Goal: Answer question/provide support: Share knowledge or assist other users

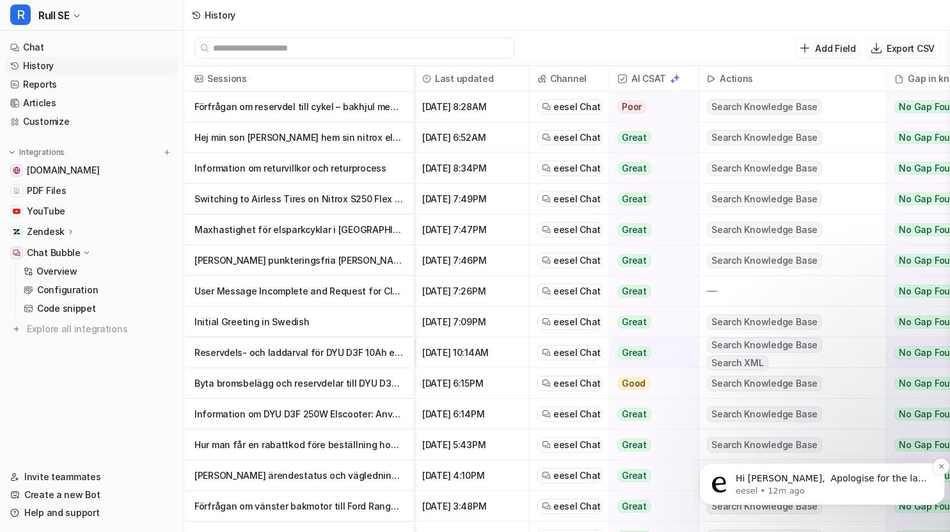
click at [849, 480] on span "Hi [PERSON_NAME], ​ Apologise for the late response, that's quite a lot of ques…" at bounding box center [831, 510] width 191 height 74
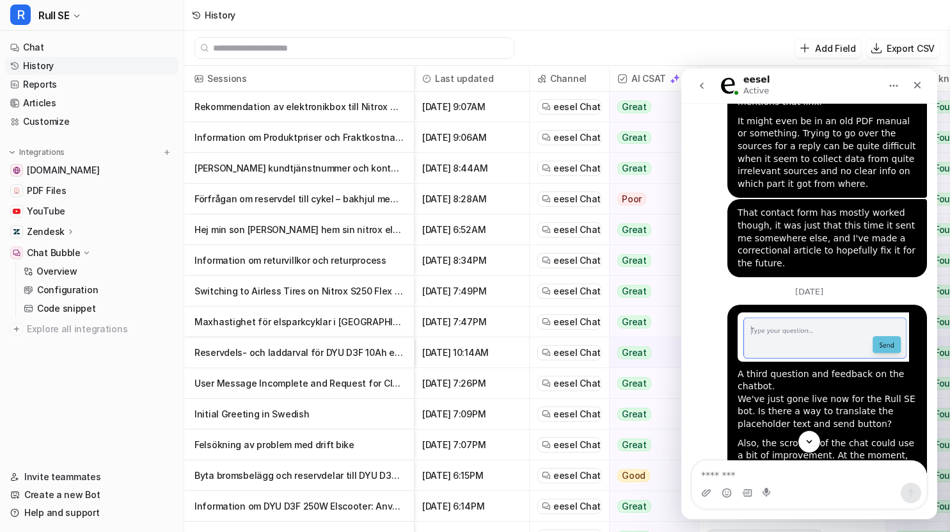
scroll to position [12891, 0]
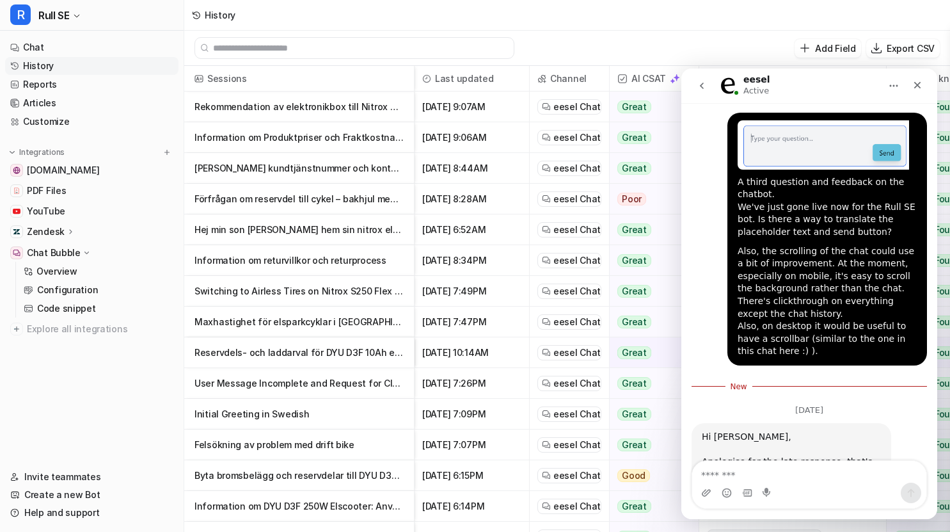
click at [781, 475] on textarea "Message…" at bounding box center [809, 472] width 234 height 22
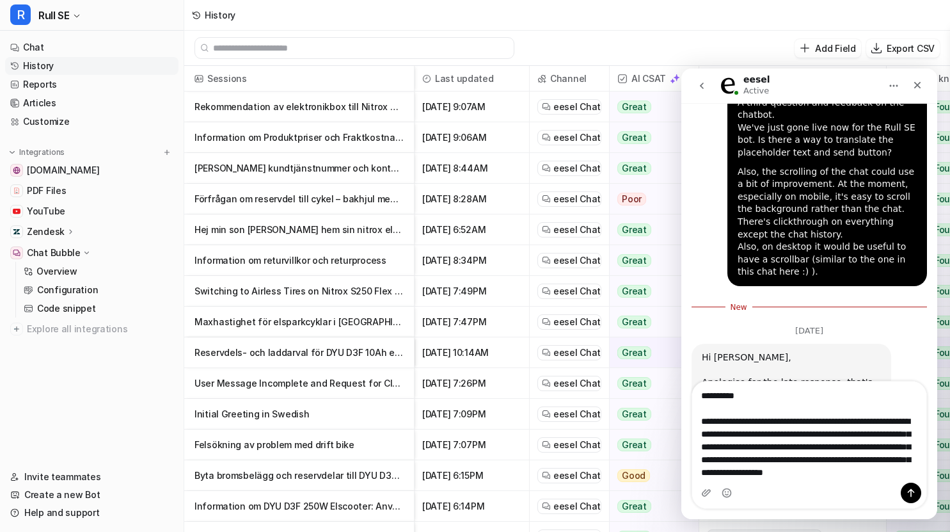
scroll to position [10, 0]
click at [831, 412] on textarea "**********" at bounding box center [809, 431] width 234 height 101
click at [844, 410] on textarea "**********" at bounding box center [809, 431] width 234 height 101
type textarea "**********"
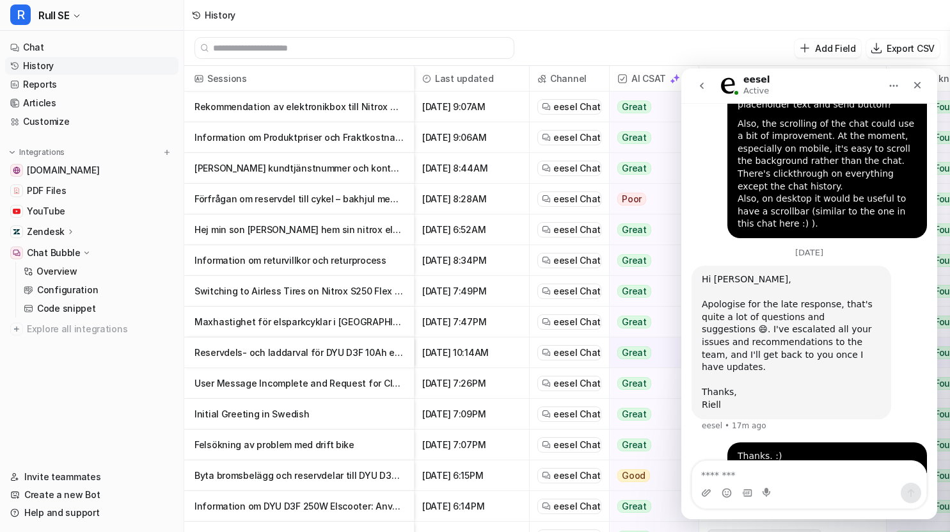
scroll to position [64, 0]
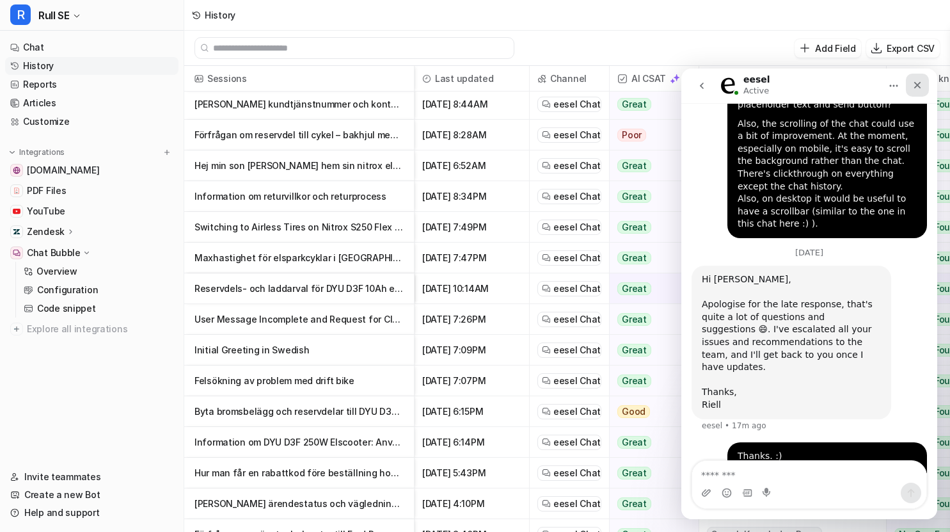
click at [914, 80] on icon "Close" at bounding box center [918, 85] width 10 height 10
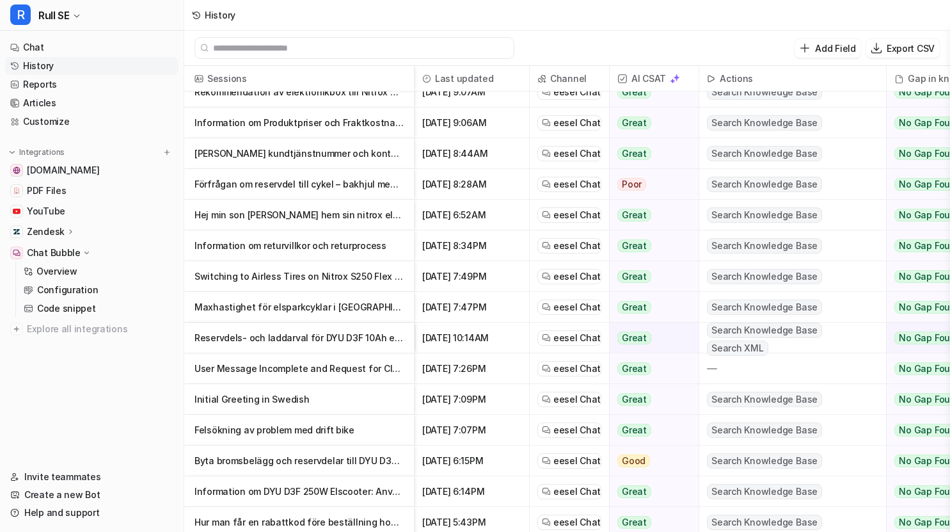
scroll to position [0, 0]
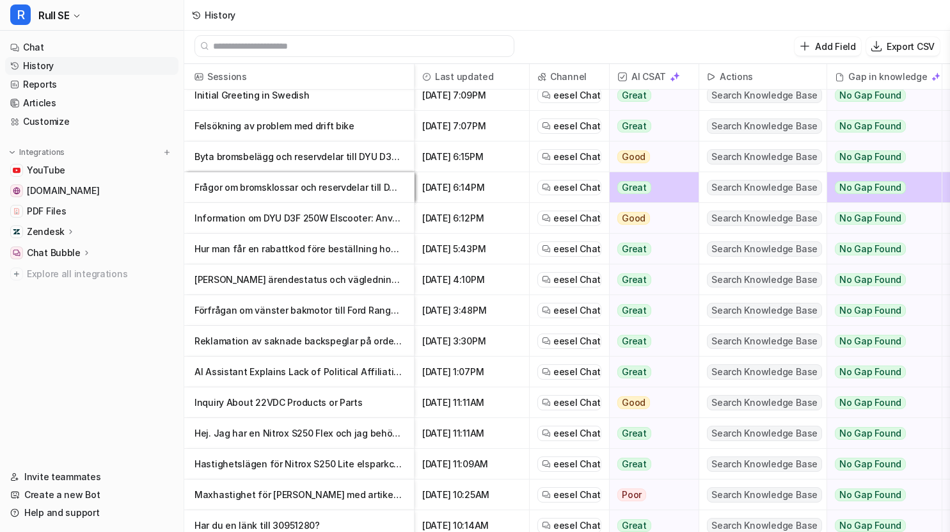
scroll to position [410, 0]
click at [349, 243] on p "Hur man får en rabattkod före beställning hos Rull" at bounding box center [299, 248] width 209 height 31
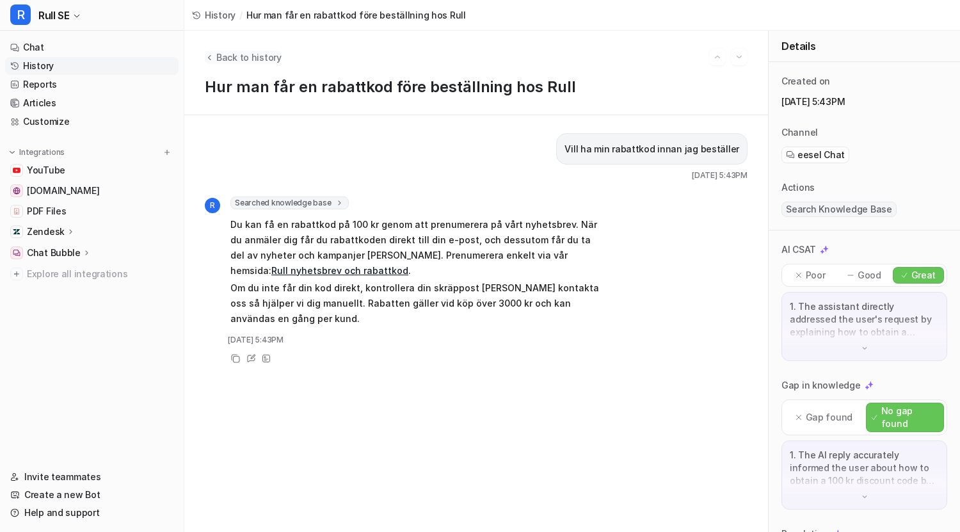
click at [240, 55] on span "Back to history" at bounding box center [248, 57] width 65 height 13
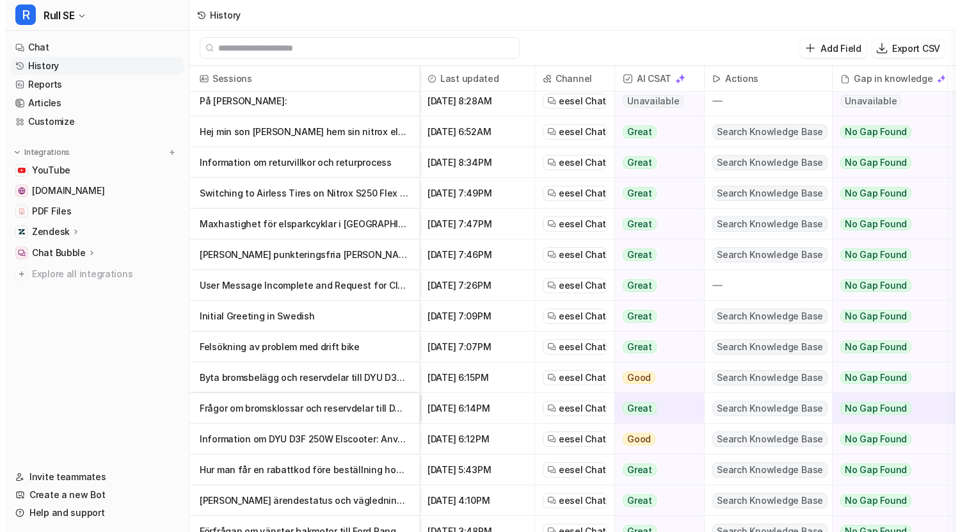
scroll to position [192, 0]
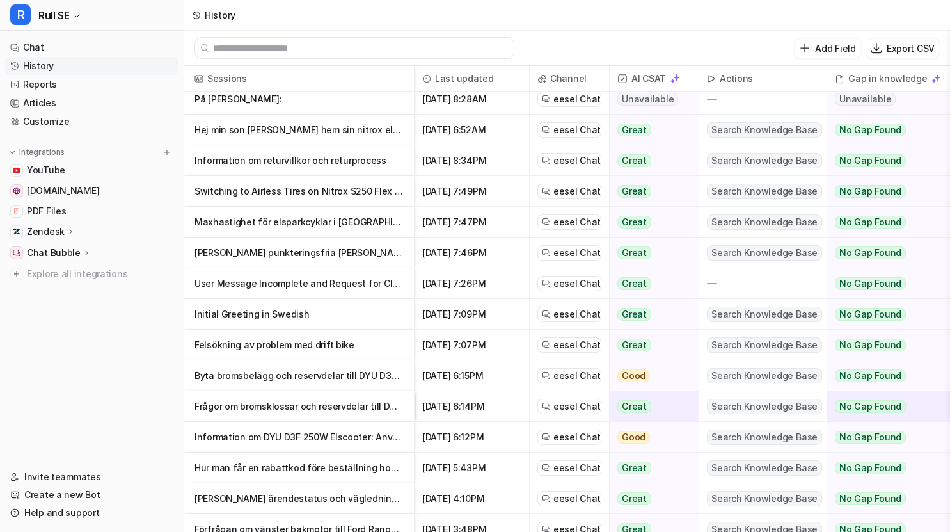
click at [282, 431] on p "Information om DYU D3F 250W Elscooter: Användning och Reservdelar" at bounding box center [299, 437] width 209 height 31
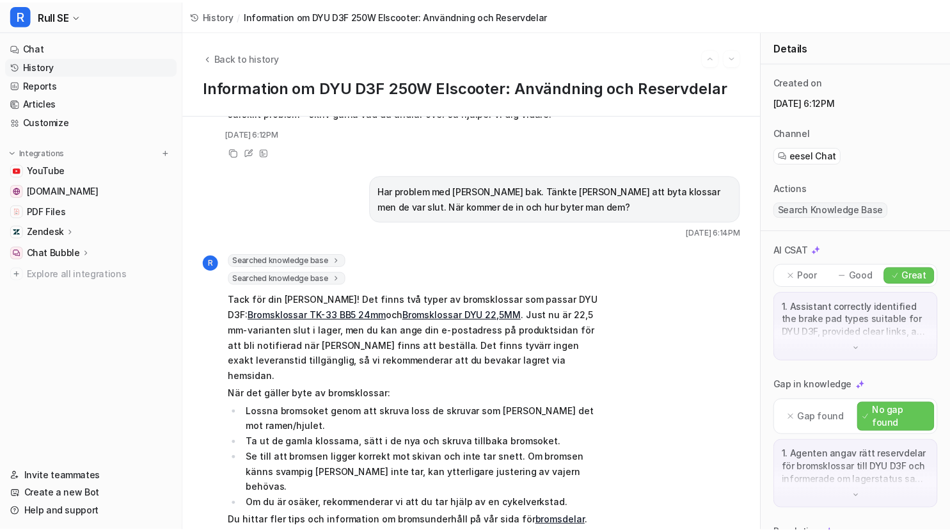
scroll to position [347, 0]
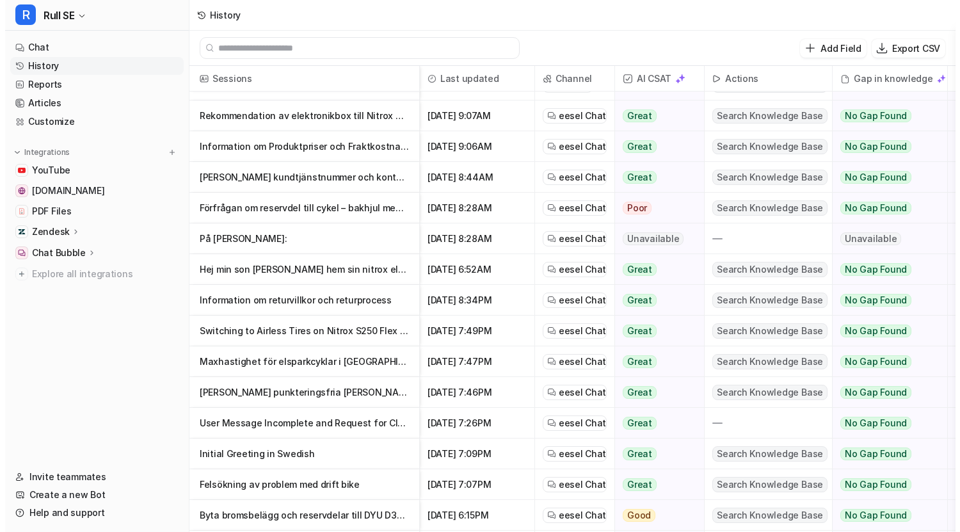
scroll to position [64, 0]
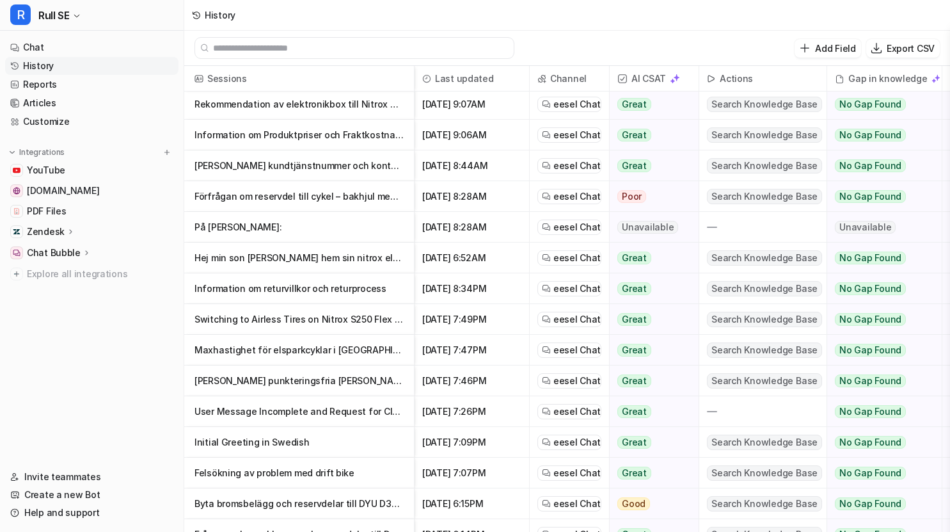
click at [268, 470] on p "Felsökning av problem med drift bike" at bounding box center [299, 473] width 209 height 31
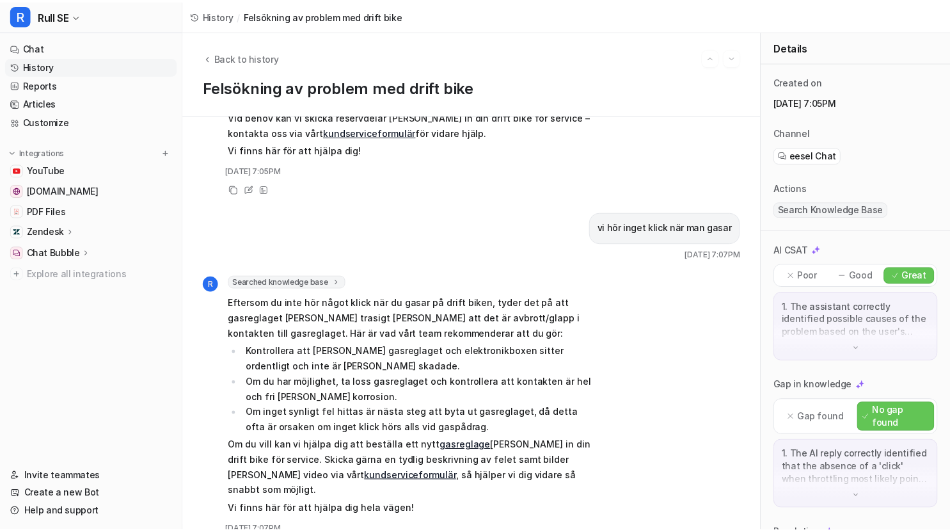
scroll to position [127, 0]
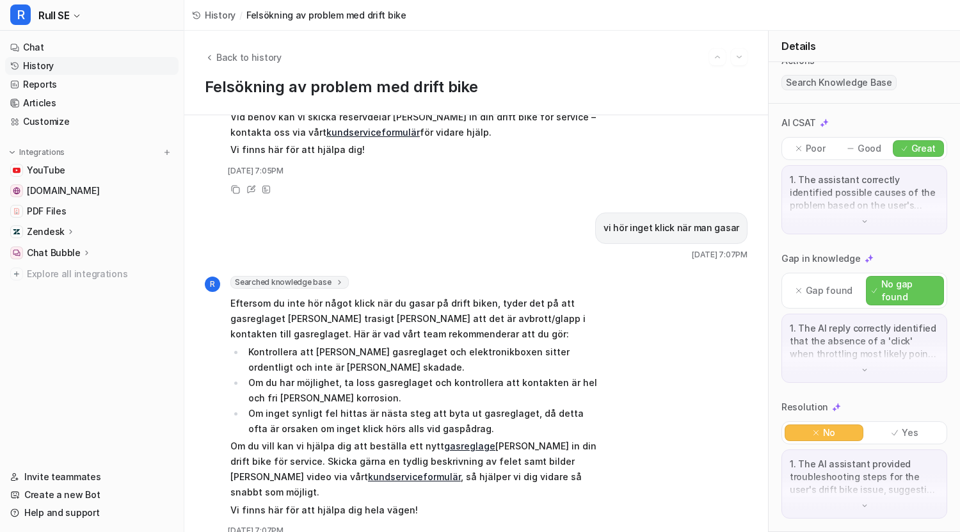
click at [426, 296] on p "Eftersom du inte hör något klick när du gasar på drift biken, tyder det på att …" at bounding box center [417, 319] width 374 height 46
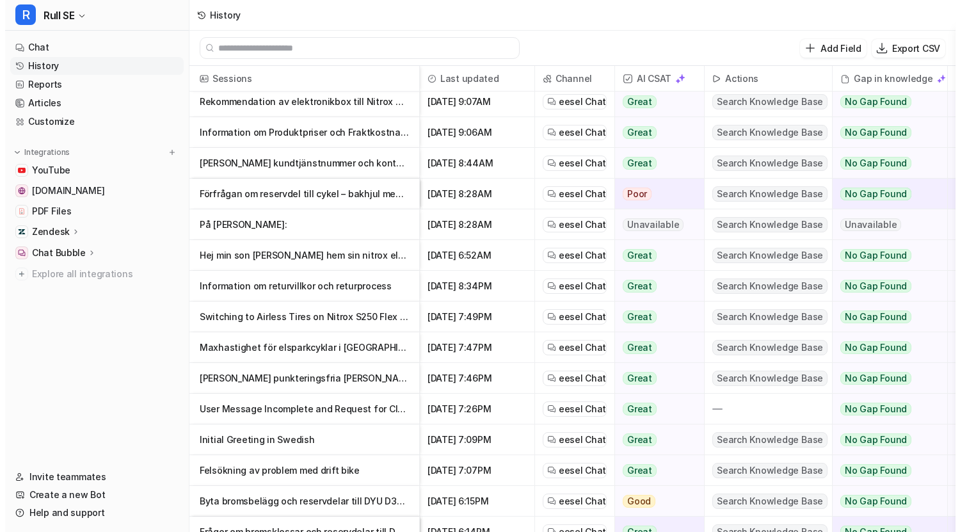
scroll to position [192, 0]
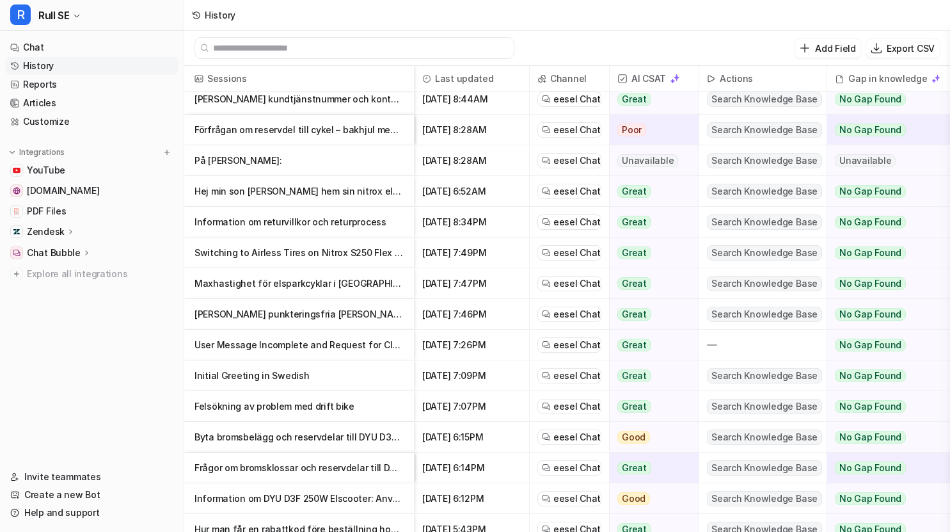
click at [282, 374] on p "Initial Greeting in Swedish" at bounding box center [299, 375] width 209 height 31
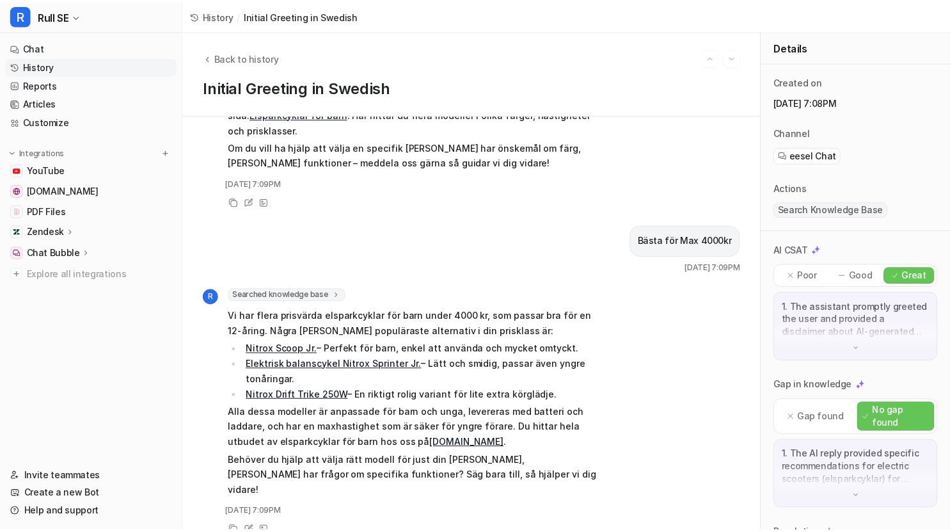
scroll to position [371, 0]
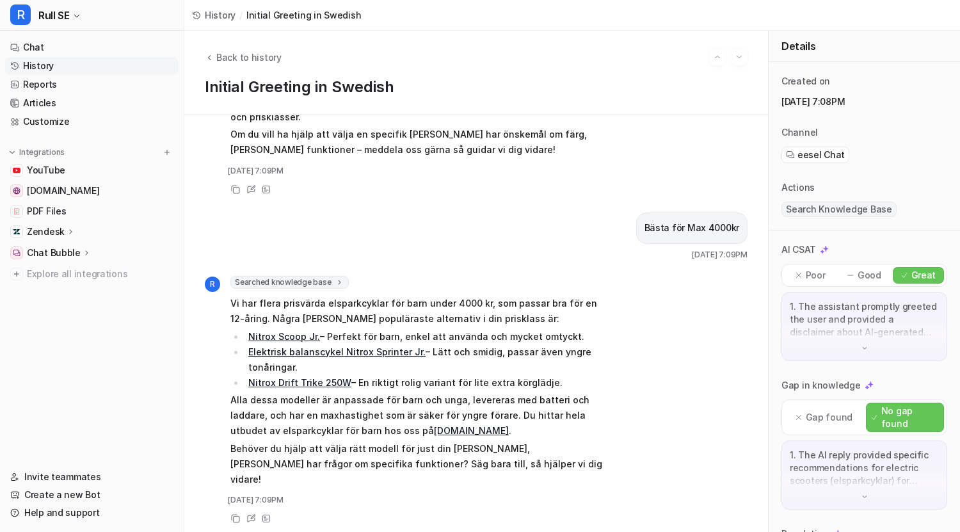
click at [320, 383] on link "Nitrox Drift Trike 250W" at bounding box center [299, 382] width 103 height 11
click at [311, 349] on link "Elektrisk balanscykel Nitrox Sprinter Jr." at bounding box center [336, 351] width 177 height 11
click at [303, 336] on link "Nitrox Scoop Jr." at bounding box center [284, 336] width 72 height 11
click at [256, 56] on span "Back to history" at bounding box center [248, 57] width 65 height 13
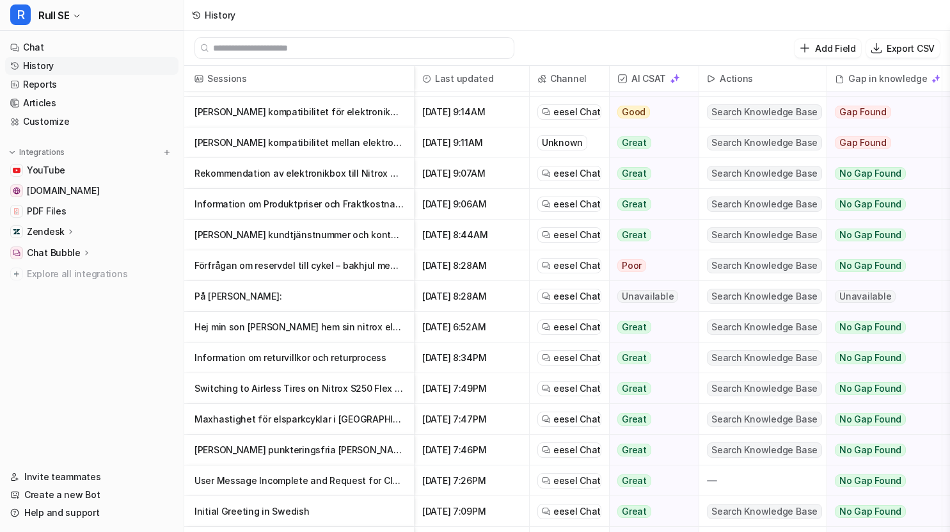
scroll to position [64, 0]
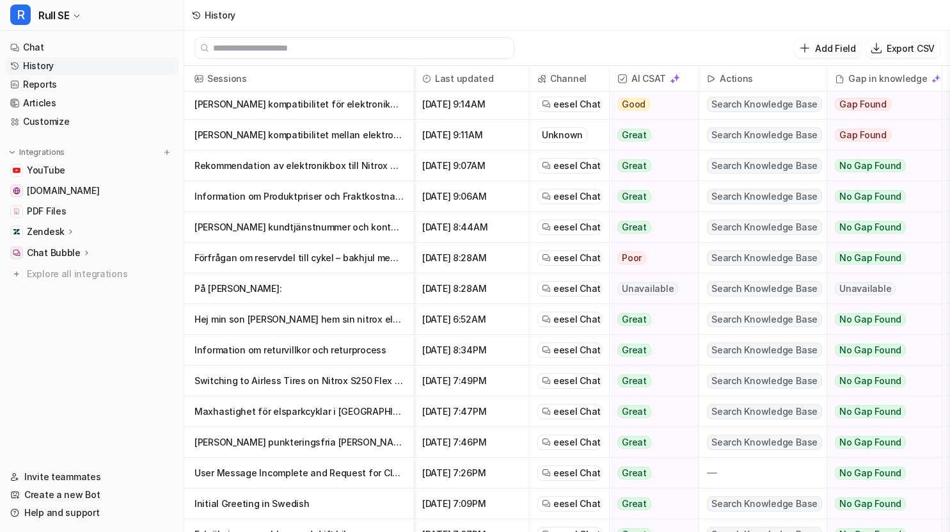
click at [317, 469] on p "User Message Incomplete and Request for Clarification" at bounding box center [299, 473] width 209 height 31
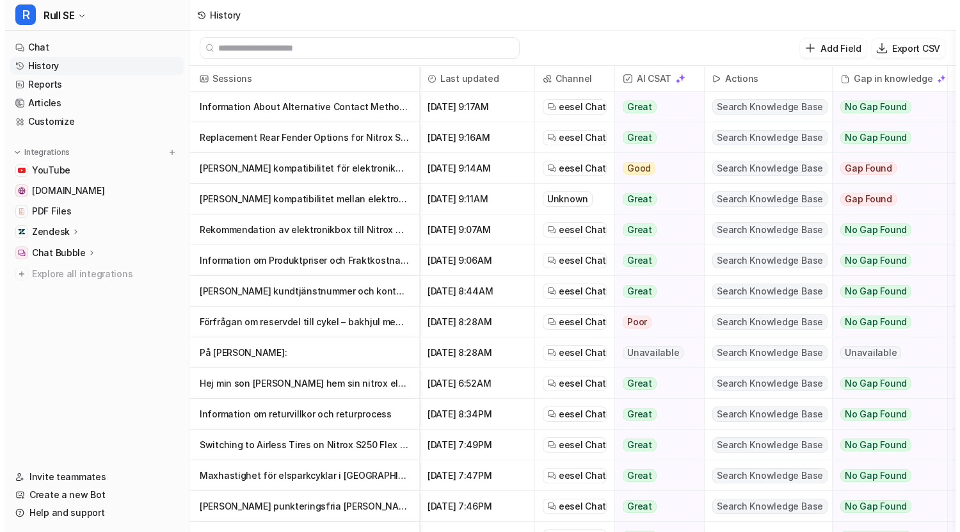
scroll to position [64, 0]
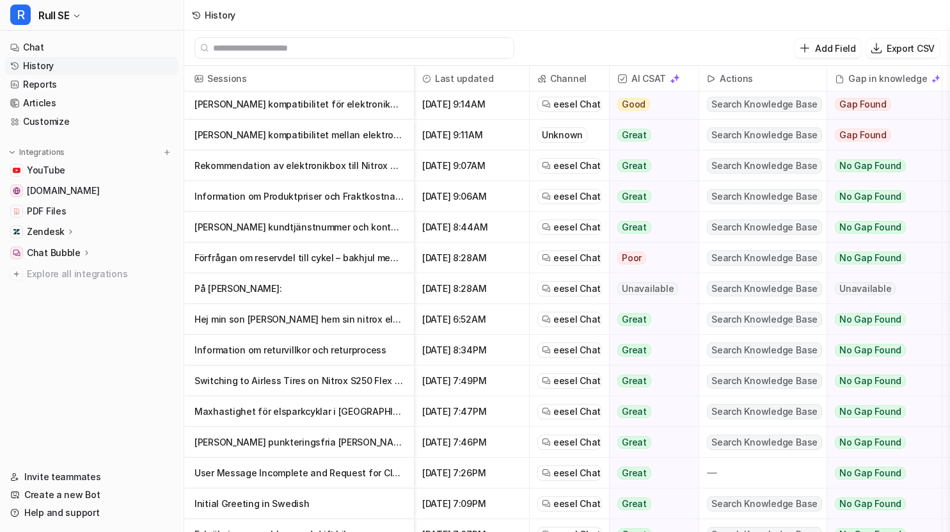
click at [286, 449] on p "[PERSON_NAME] punkteringsfria [PERSON_NAME] till S Flex-scooter" at bounding box center [299, 442] width 209 height 31
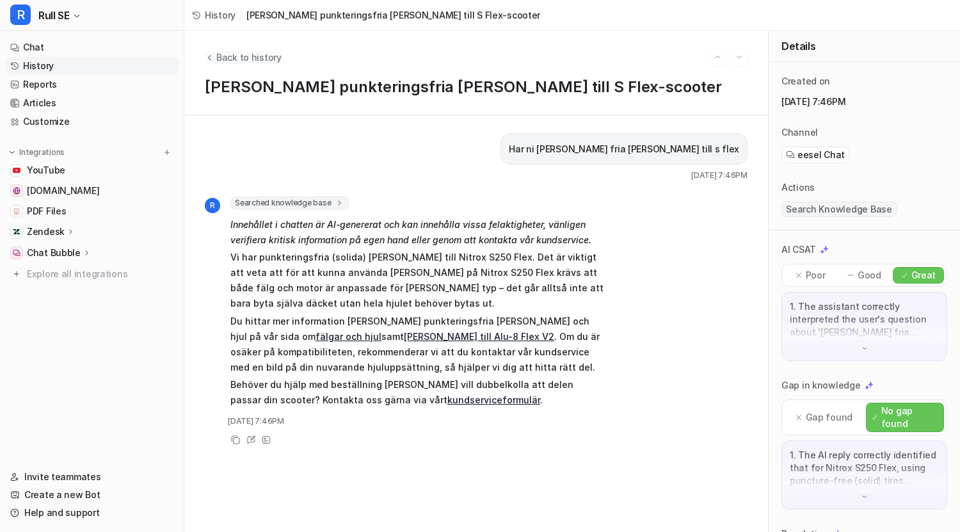
click at [232, 56] on span "Back to history" at bounding box center [248, 57] width 65 height 13
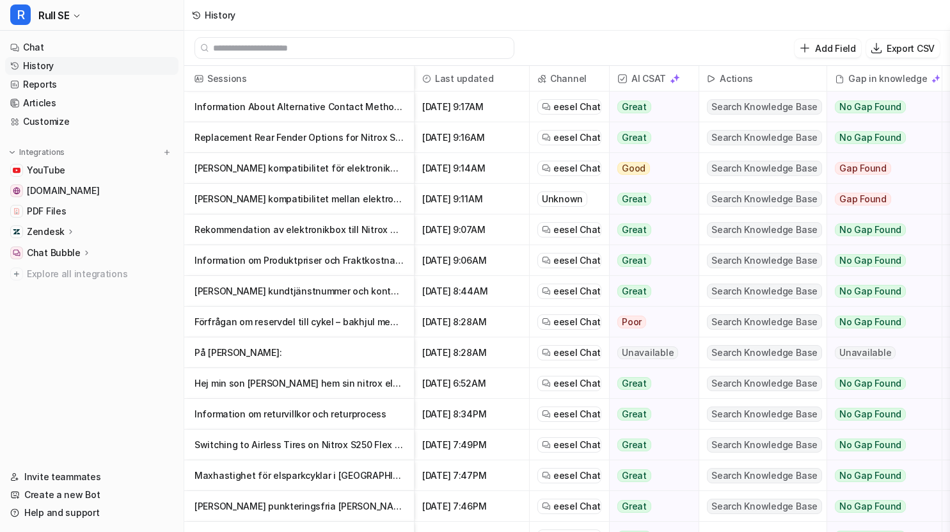
scroll to position [64, 0]
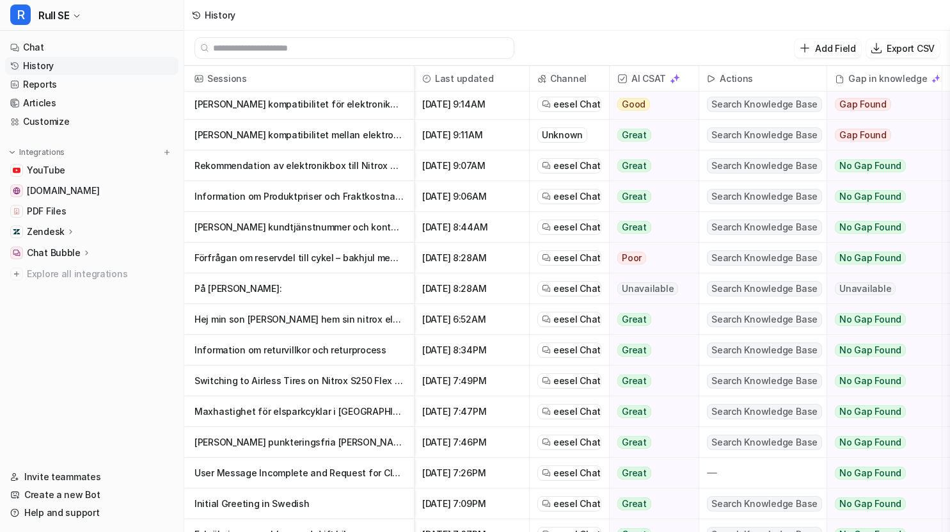
click at [324, 408] on p "Maxhastighet för elsparkcyklar i [GEOGRAPHIC_DATA]" at bounding box center [299, 411] width 209 height 31
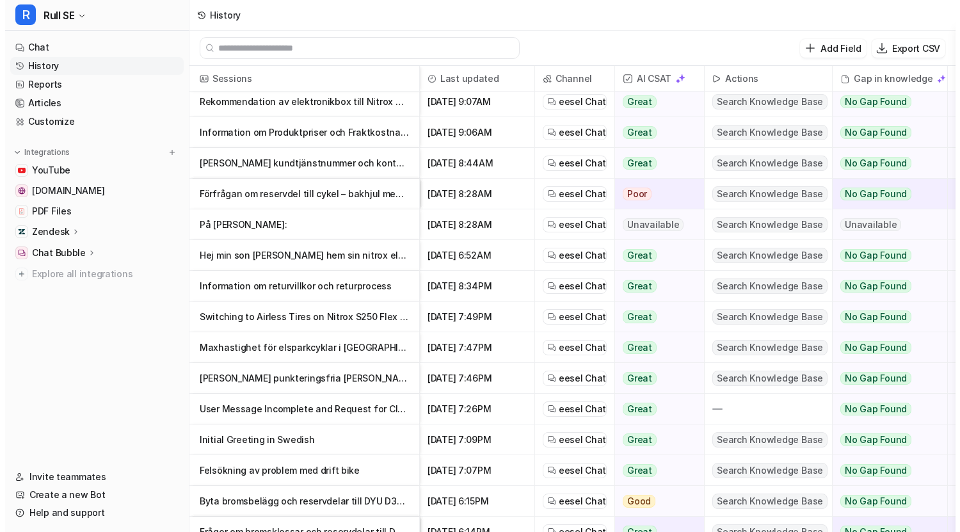
scroll to position [192, 0]
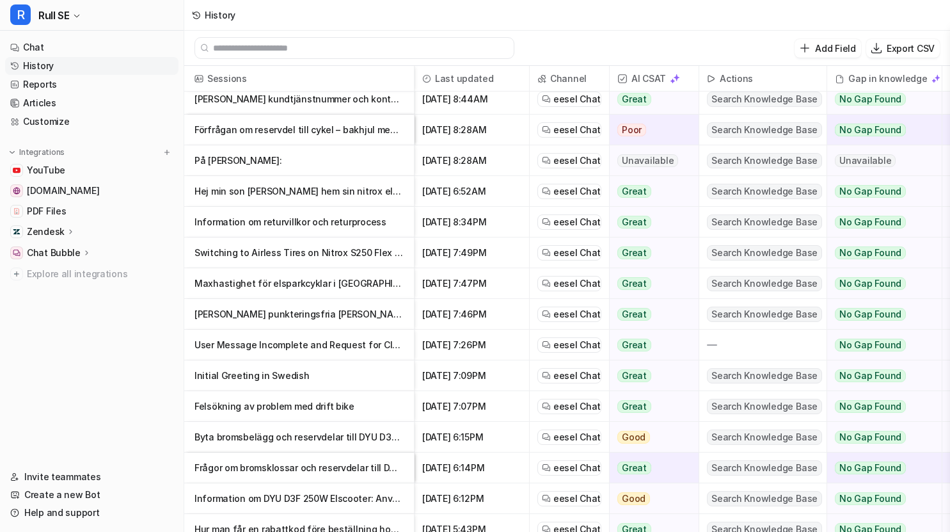
click at [303, 253] on p "Switching to Airless Tires on Nitrox S250 Flex Scooter" at bounding box center [299, 252] width 209 height 31
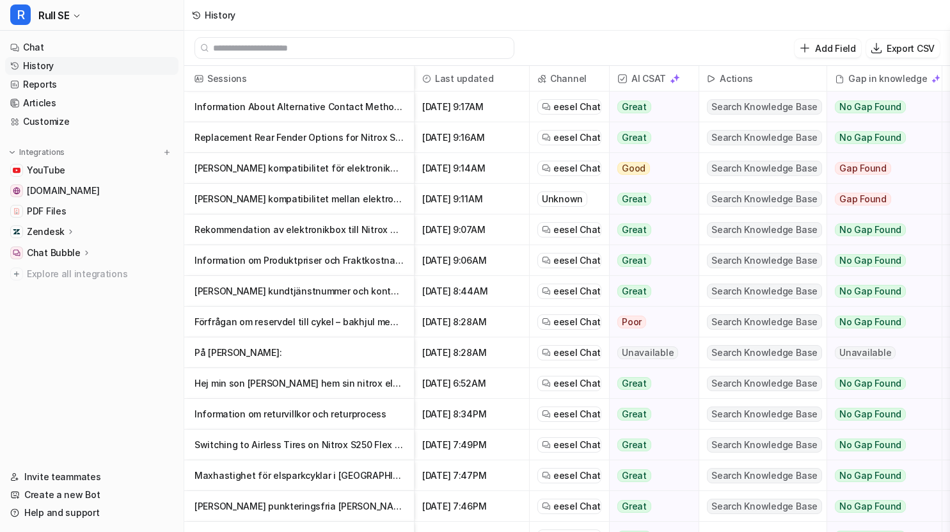
click at [264, 410] on p "Information om returvillkor och returprocess" at bounding box center [299, 414] width 209 height 31
click at [296, 386] on p "Hej min son [PERSON_NAME] hem sin nitrox elkross igår men vi får inte den att s…" at bounding box center [299, 383] width 209 height 31
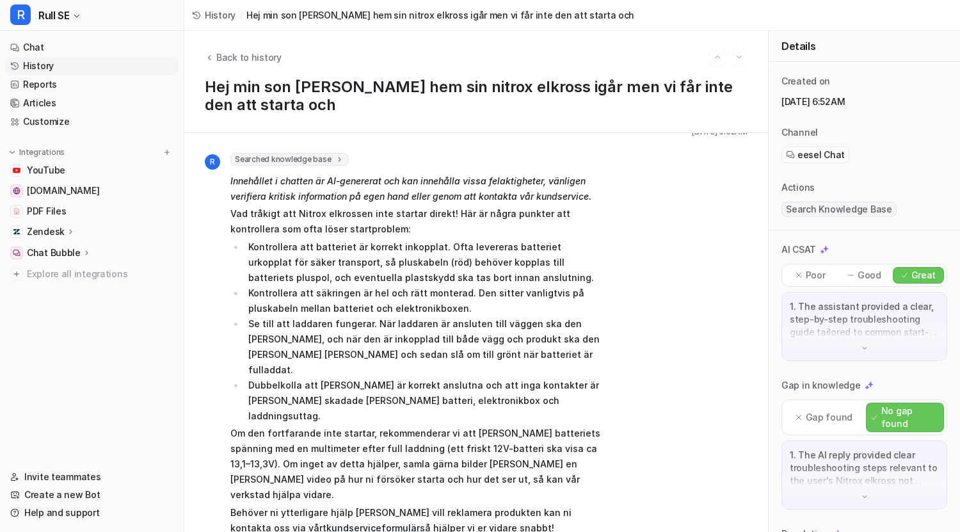
scroll to position [95, 0]
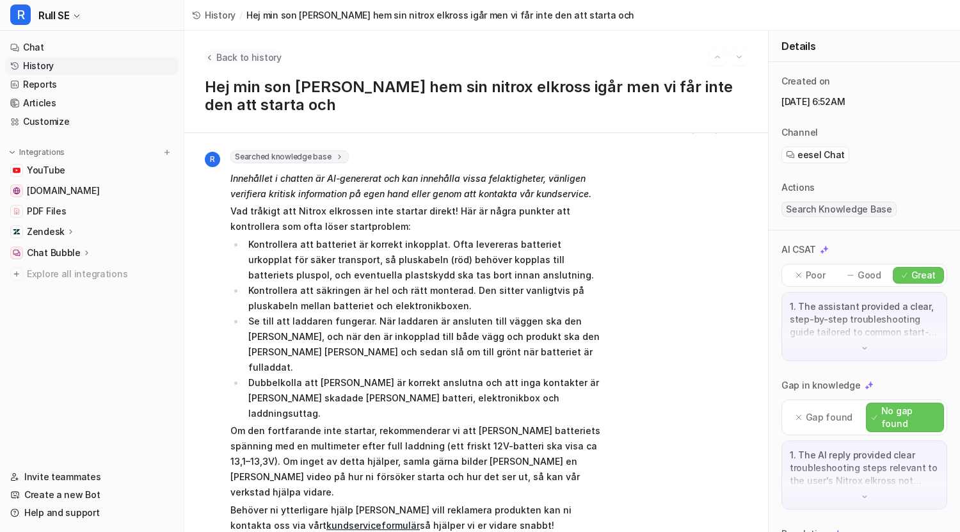
click at [247, 57] on span "Back to history" at bounding box center [248, 57] width 65 height 13
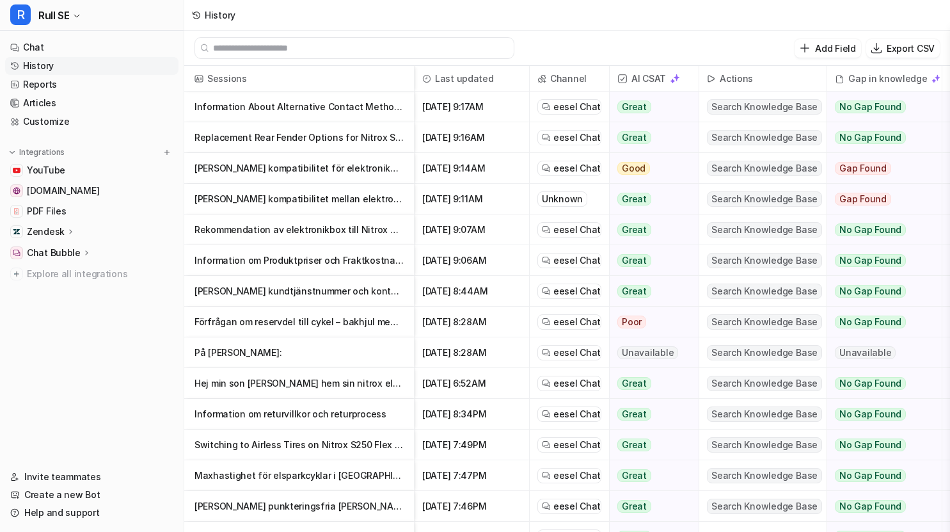
click at [225, 342] on p "På denna:" at bounding box center [299, 352] width 209 height 31
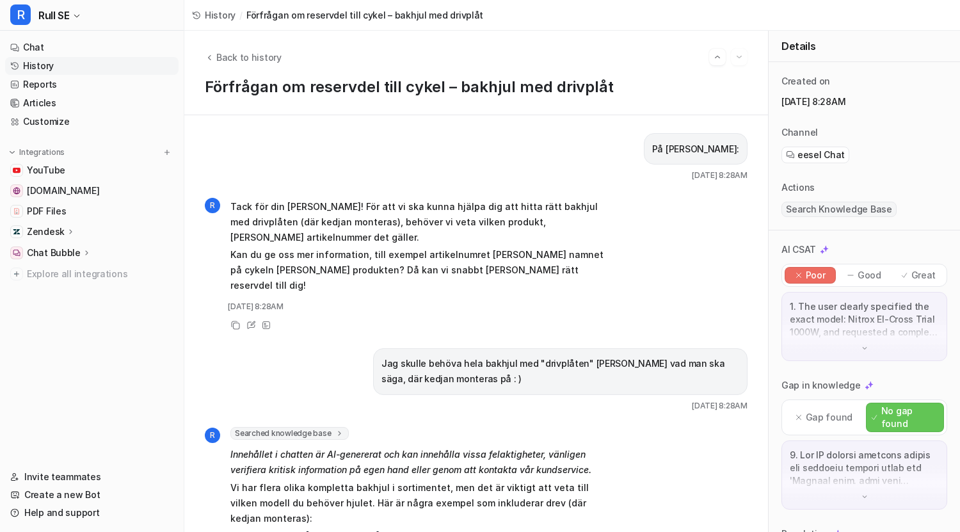
click at [830, 342] on div "1. The user clearly specified the exact model: Nitrox El-Cross Trial 1000W, and…" at bounding box center [864, 326] width 166 height 69
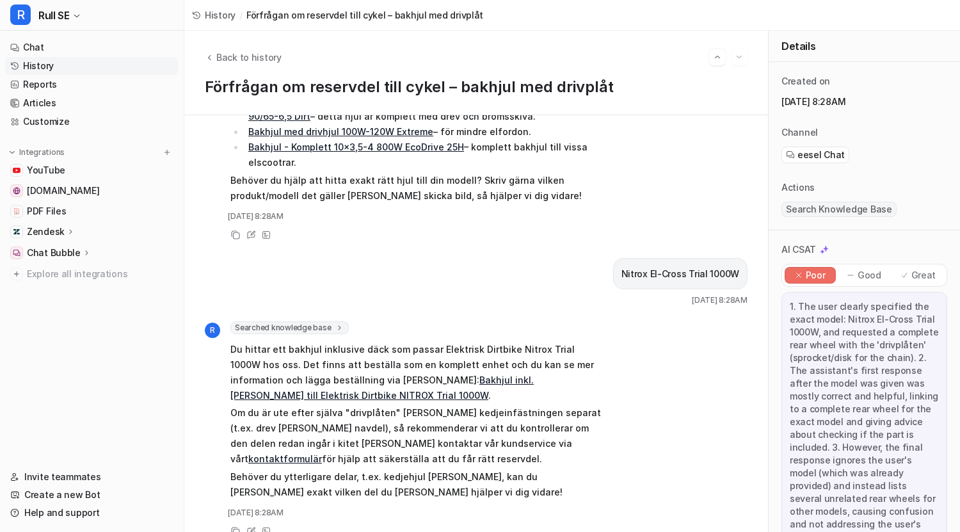
scroll to position [447, 0]
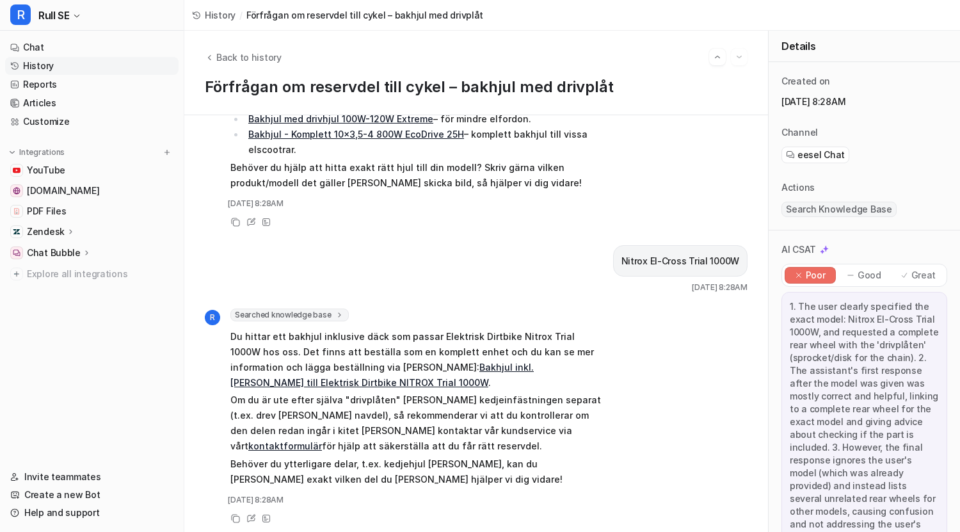
click at [534, 362] on link "Bakhjul inkl. däck till Elektrisk Dirtbike NITROX Trial 1000W" at bounding box center [381, 375] width 303 height 26
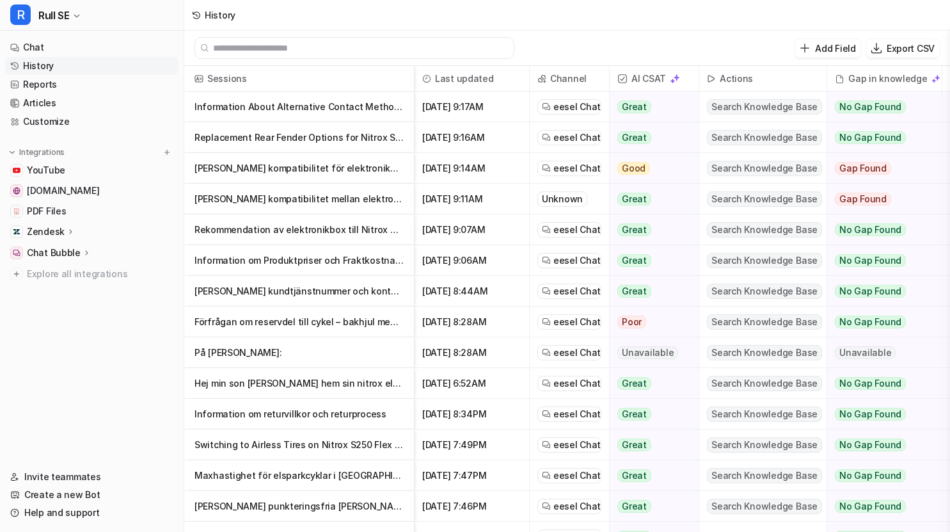
click at [265, 316] on p "Förfrågan om reservdel till cykel – bakhjul med drivplåt" at bounding box center [299, 322] width 209 height 31
click at [293, 287] on p "[PERSON_NAME] kundtjänstnummer och kontaktvägar" at bounding box center [299, 291] width 209 height 31
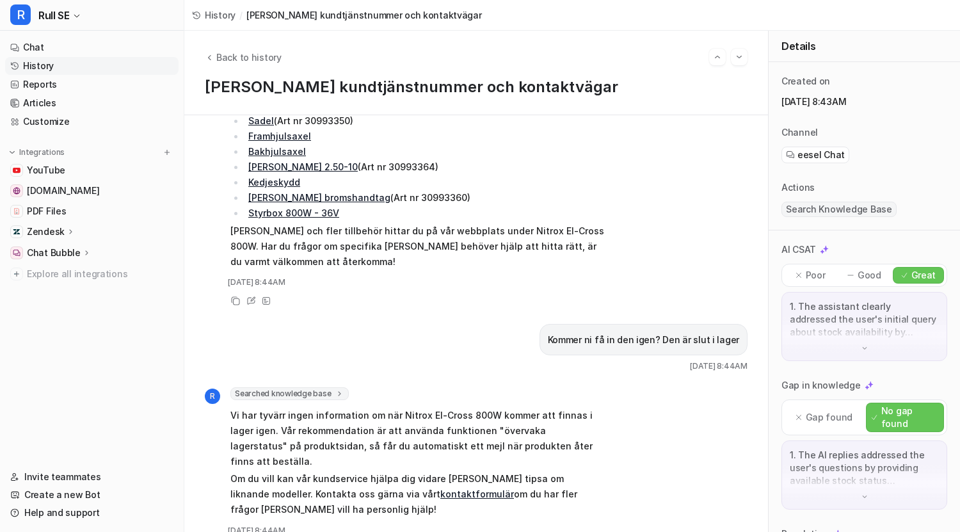
scroll to position [568, 0]
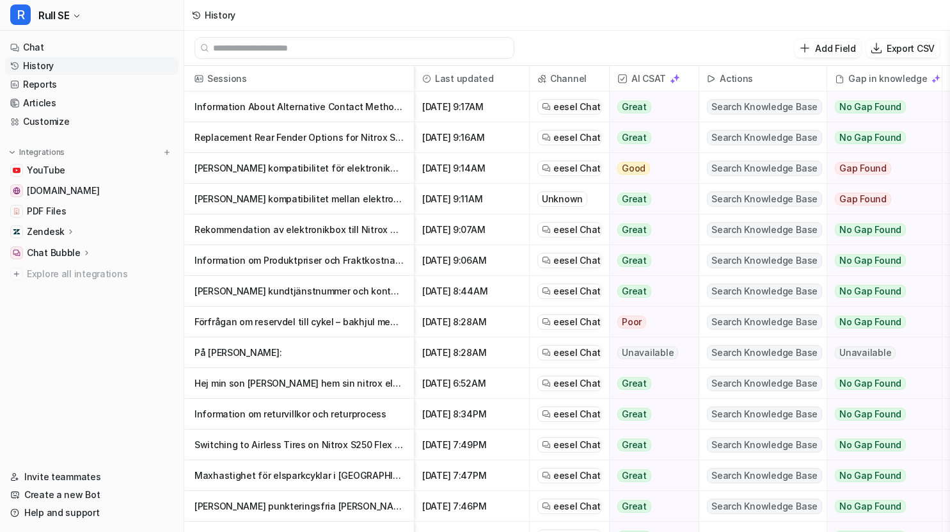
click at [326, 260] on p "Information om Produktpriser och Fraktkostnader" at bounding box center [299, 260] width 209 height 31
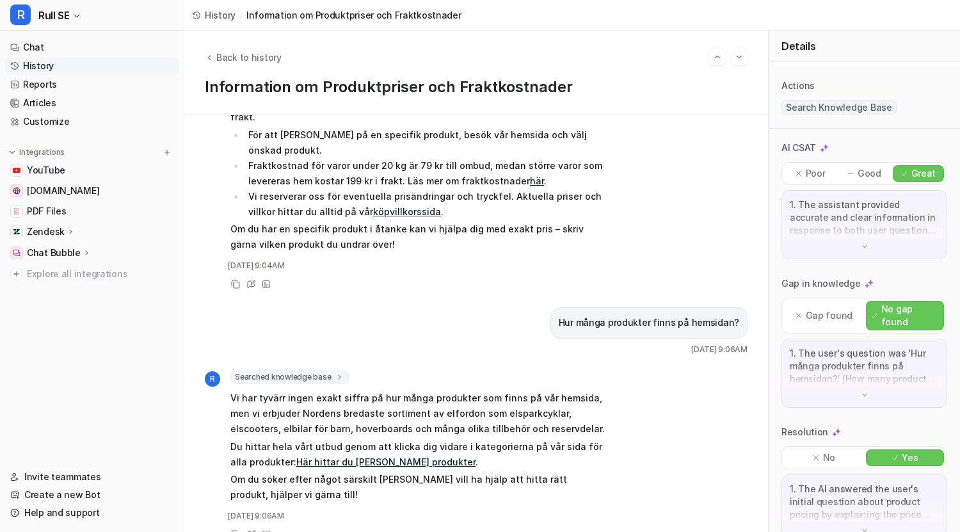
scroll to position [127, 0]
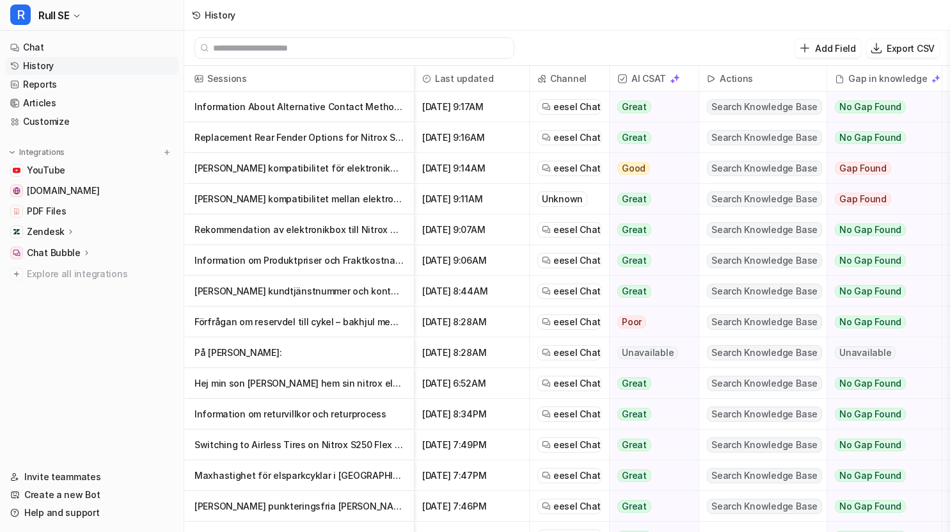
click at [268, 229] on p "Rekommendation av elektronikbox till Nitrox Viper 800w" at bounding box center [299, 229] width 209 height 31
click at [308, 200] on p "Fråga om kompatibilitet mellan elektronikbox och Nitrox Viper 800W" at bounding box center [299, 199] width 209 height 31
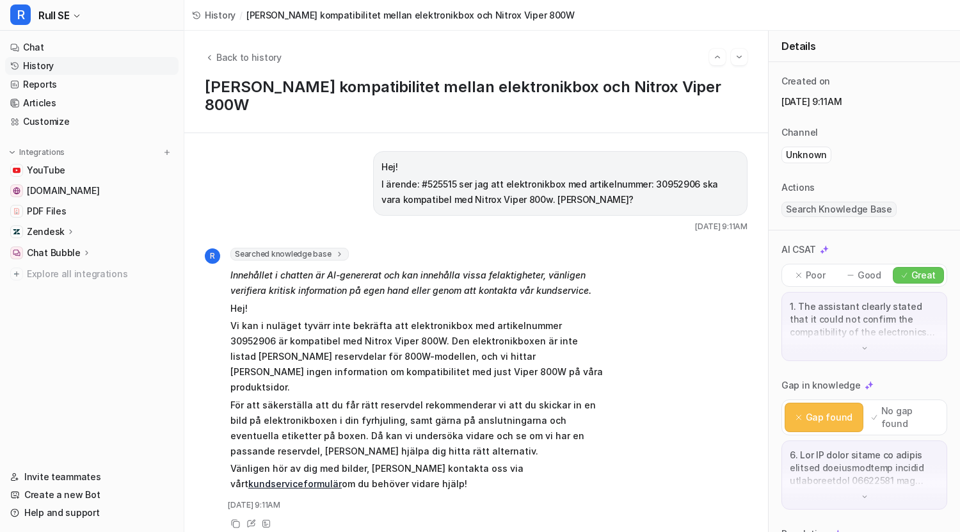
scroll to position [127, 0]
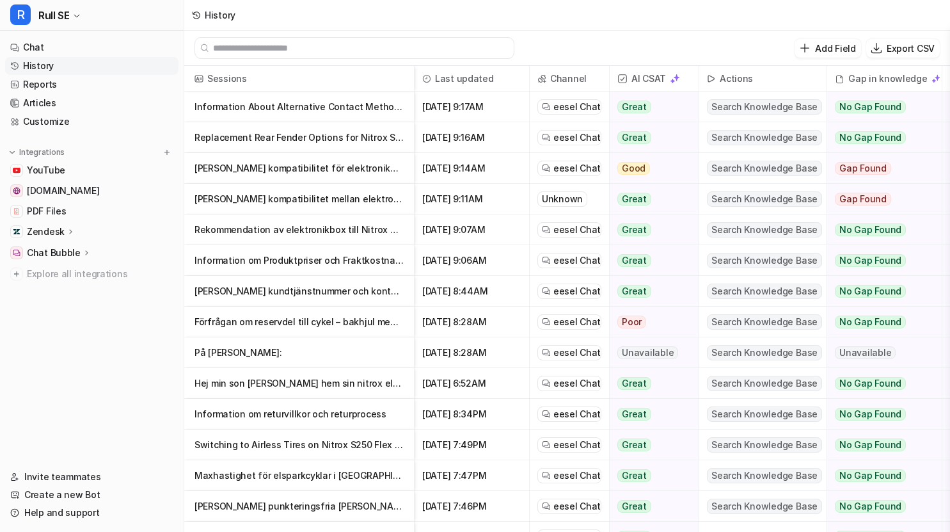
click at [275, 206] on p "Fråga om kompatibilitet mellan elektronikbox och Nitrox Viper 800W" at bounding box center [299, 199] width 209 height 31
click at [321, 168] on p "Fråga om kompatibilitet för elektronikbox till Nitrox Viper 800w" at bounding box center [299, 168] width 209 height 31
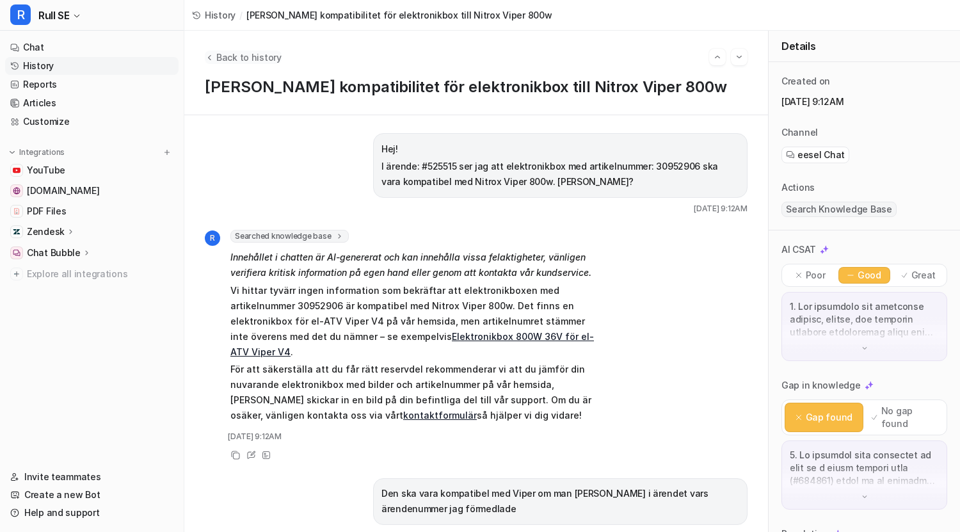
click at [253, 58] on span "Back to history" at bounding box center [248, 57] width 65 height 13
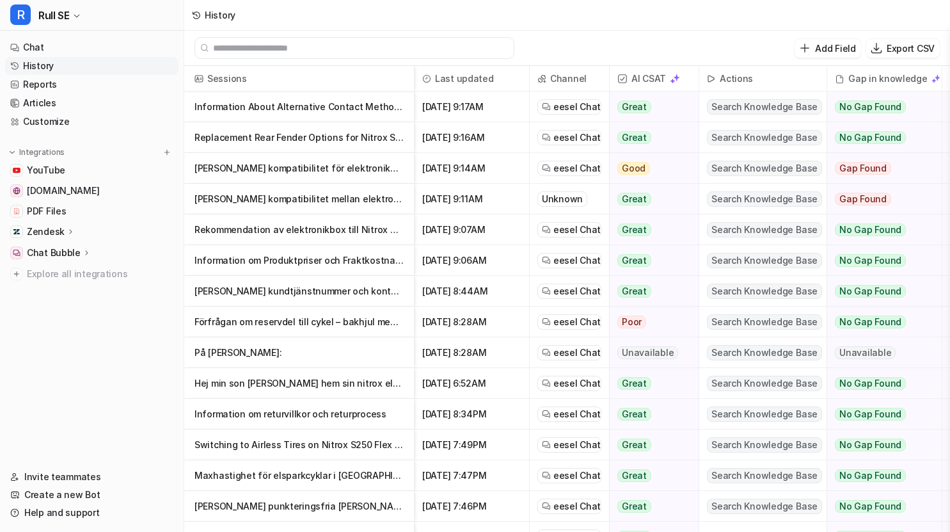
click at [341, 170] on p "Fråga om kompatibilitet för elektronikbox till Nitrox Viper 800w" at bounding box center [299, 168] width 209 height 31
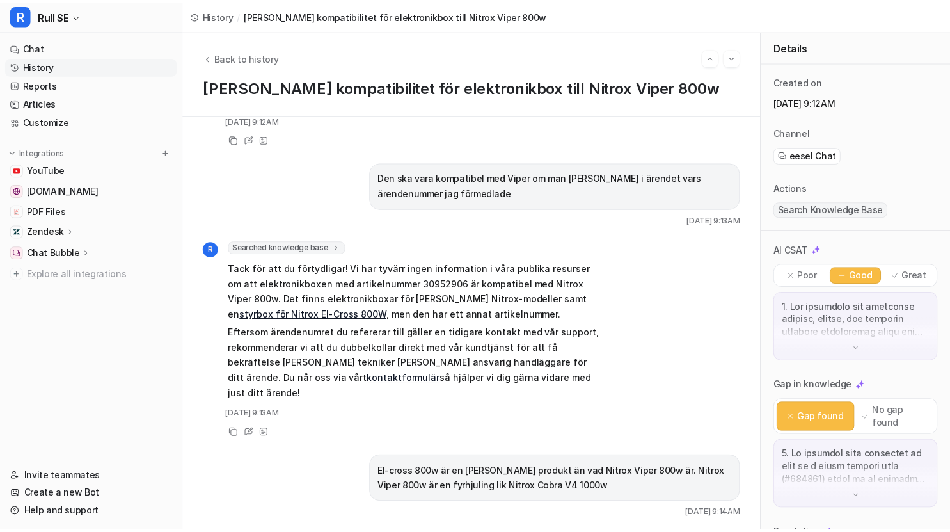
scroll to position [320, 0]
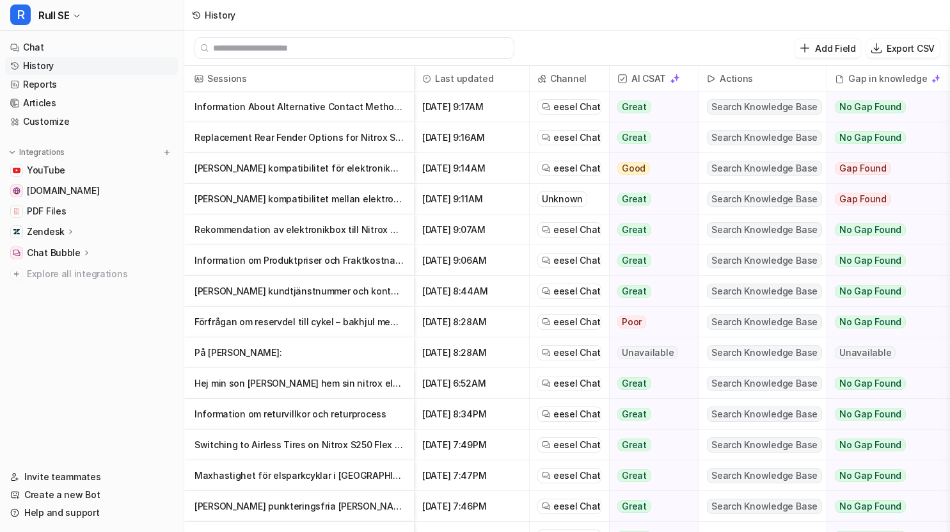
click at [324, 136] on p "Replacement Rear Fender Options for Nitrox S250 Scooter" at bounding box center [299, 137] width 209 height 31
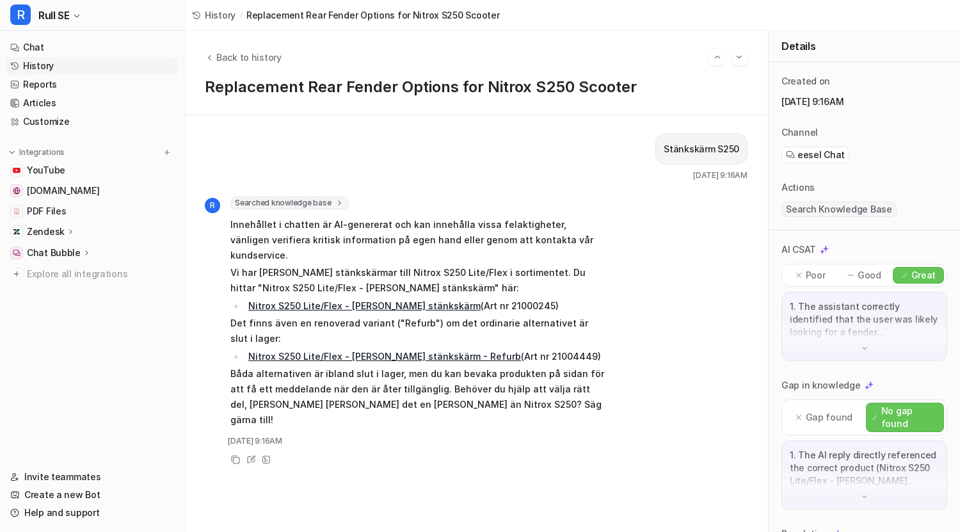
click at [387, 351] on link "Nitrox S250 Lite/Flex - Bakre stänkskärm - Refurb" at bounding box center [384, 356] width 273 height 11
click at [401, 300] on link "Nitrox S250 Lite/Flex - Bakre stänkskärm" at bounding box center [364, 305] width 232 height 11
click at [224, 7] on div "History / Replacement Rear Fender Options for Nitrox S250 Scooter" at bounding box center [345, 15] width 323 height 31
click at [225, 10] on span "History" at bounding box center [220, 14] width 31 height 13
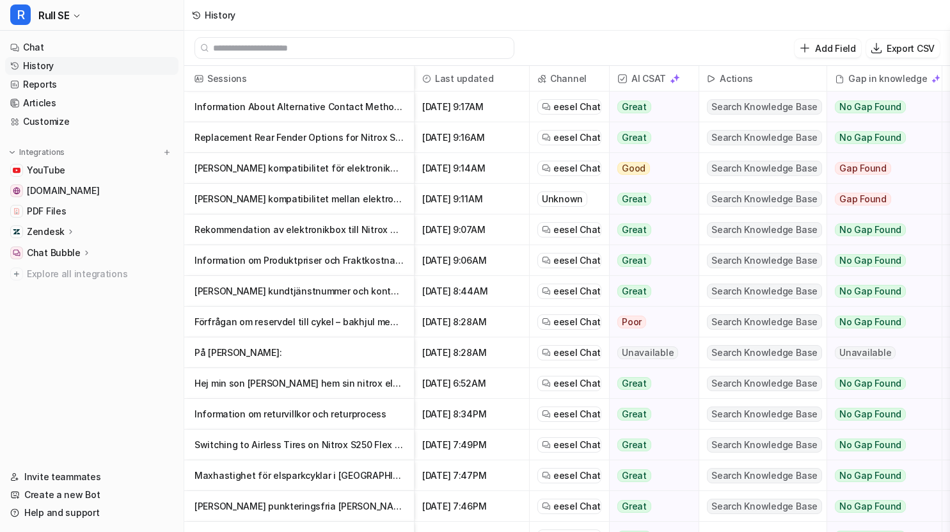
click at [286, 108] on p "Information About Alternative Contact Methods When Phone Support Is Unavailable" at bounding box center [299, 107] width 209 height 31
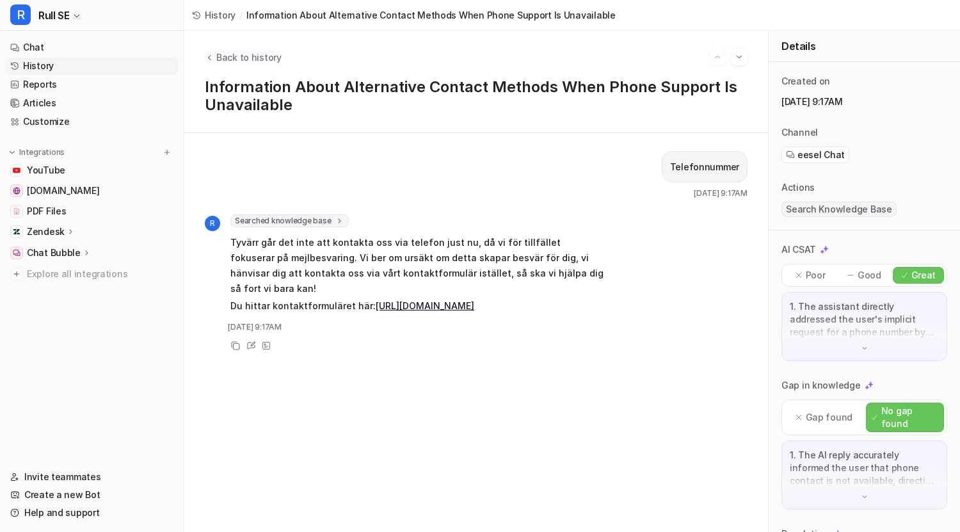
click at [237, 59] on span "Back to history" at bounding box center [248, 57] width 65 height 13
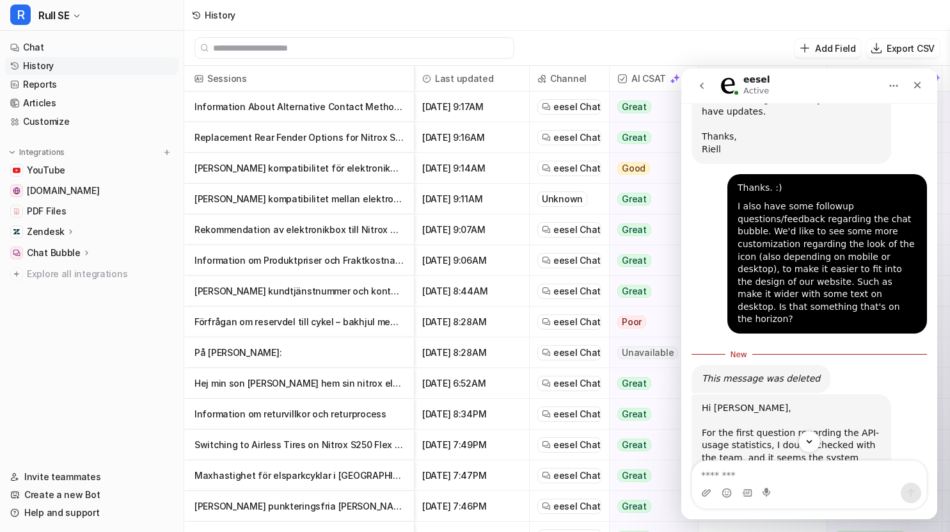
scroll to position [13320, 0]
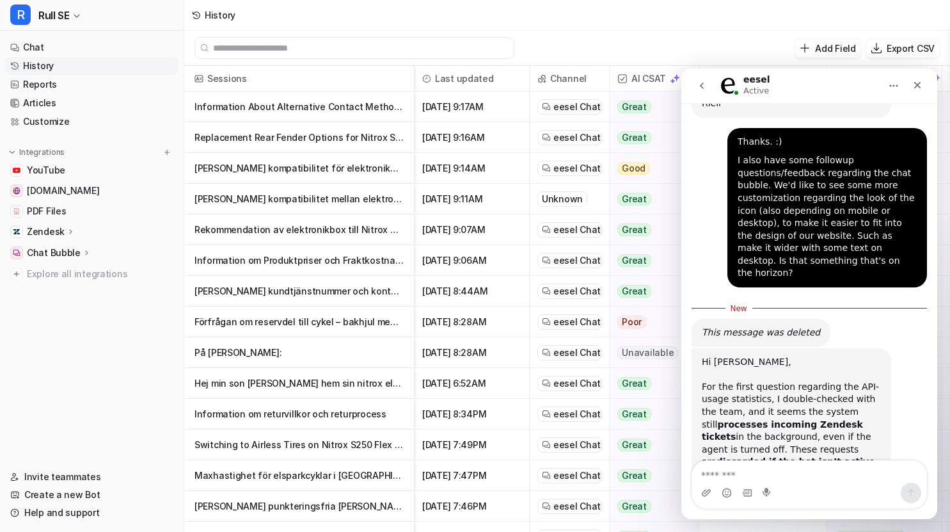
click at [756, 476] on textarea "Message…" at bounding box center [809, 472] width 234 height 22
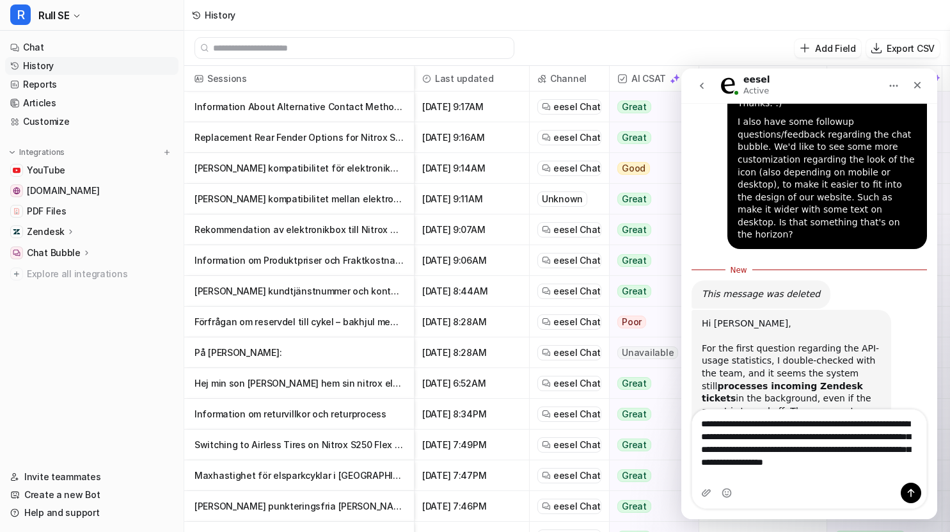
scroll to position [13362, 0]
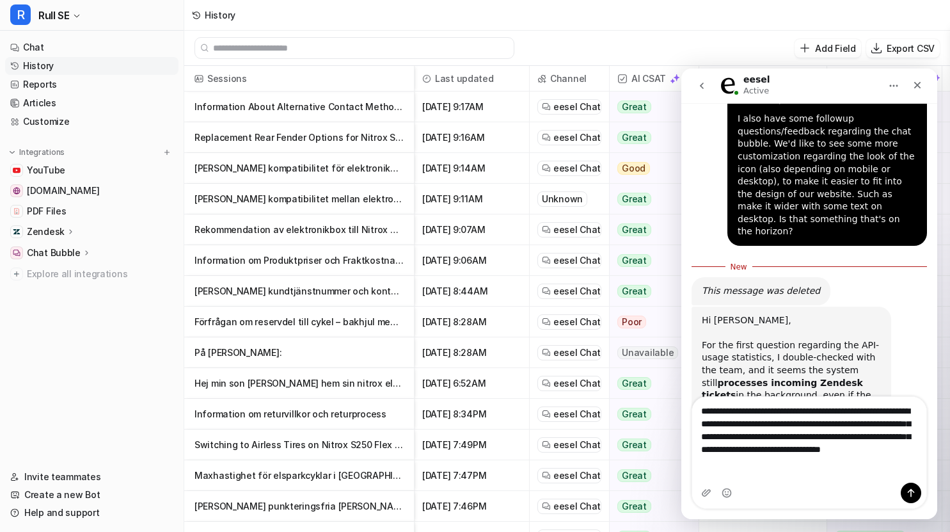
type textarea "**********"
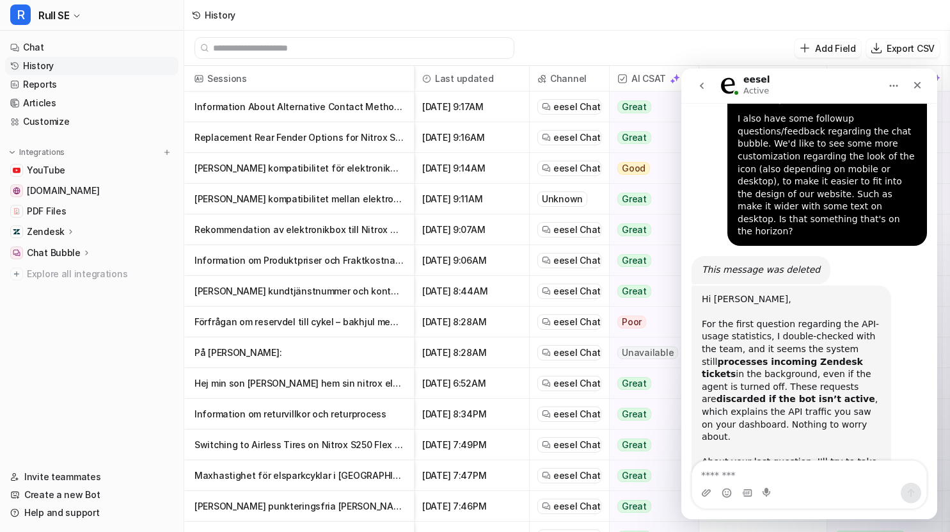
scroll to position [13400, 0]
